Goal: Information Seeking & Learning: Understand process/instructions

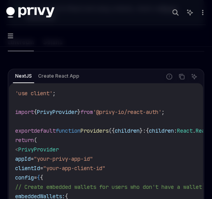
scroll to position [300, 0]
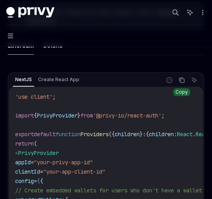
click at [180, 78] on icon "Copy the contents from the code block" at bounding box center [182, 80] width 4 height 4
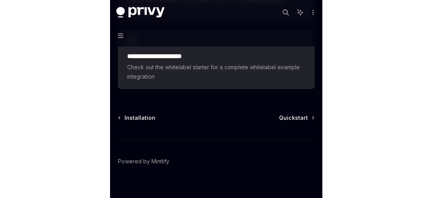
scroll to position [1137, 0]
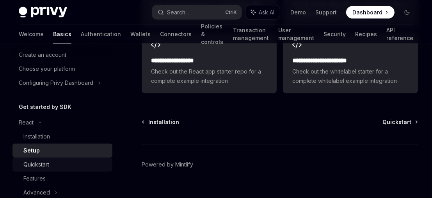
click at [44, 160] on div "Quickstart" at bounding box center [36, 164] width 26 height 9
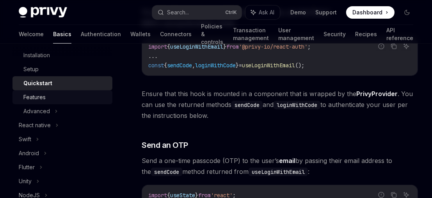
scroll to position [117, 0]
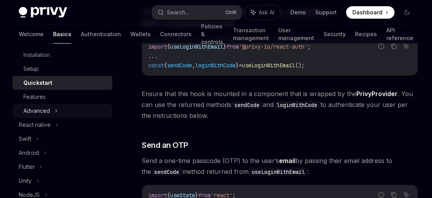
click at [41, 108] on div "Advanced" at bounding box center [36, 110] width 27 height 9
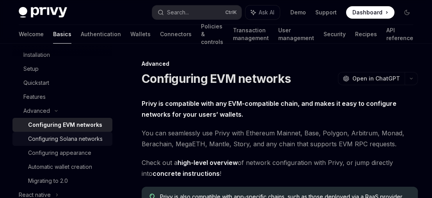
click at [52, 140] on div "Configuring Solana networks" at bounding box center [65, 139] width 74 height 9
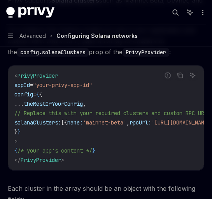
type textarea "*"
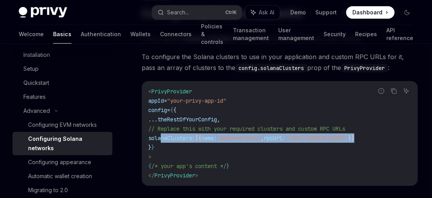
drag, startPoint x: 401, startPoint y: 137, endPoint x: 159, endPoint y: 138, distance: 241.3
click at [159, 138] on code "< PrivyProvider appId = "your-privy-app-id" config = { { ... theRestOfYourConfi…" at bounding box center [279, 134] width 263 height 94
copy span "solanaClusters: [{ name: 'mainnet-beta' , rpcUrl: '[URL][DOMAIN_NAME]' }]"
